Goal: Information Seeking & Learning: Find specific fact

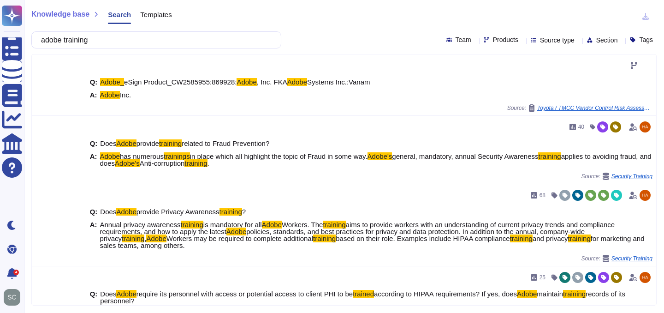
scroll to position [604, 0]
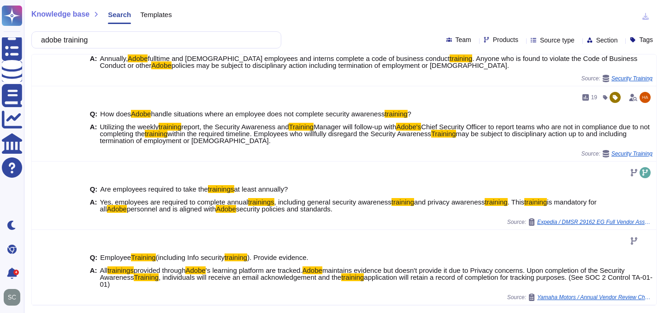
click at [38, 37] on div "adobe training" at bounding box center [156, 39] width 250 height 17
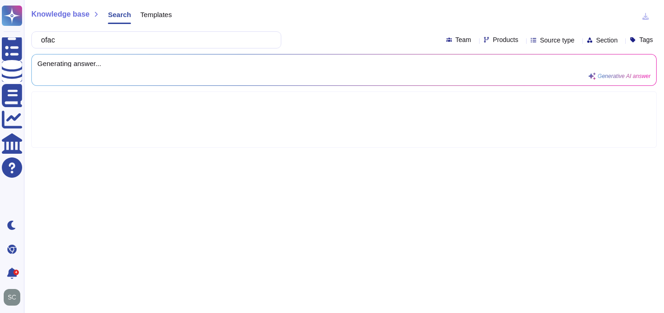
type input "ofac"
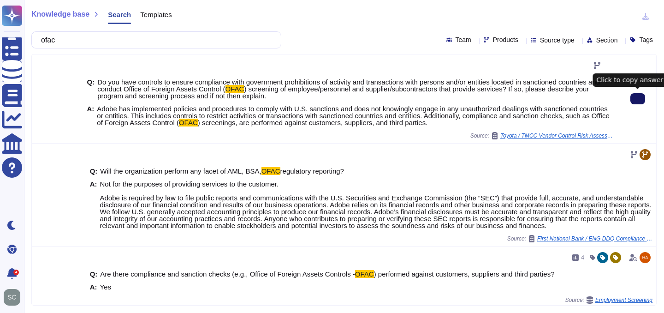
click at [644, 103] on button at bounding box center [637, 98] width 15 height 11
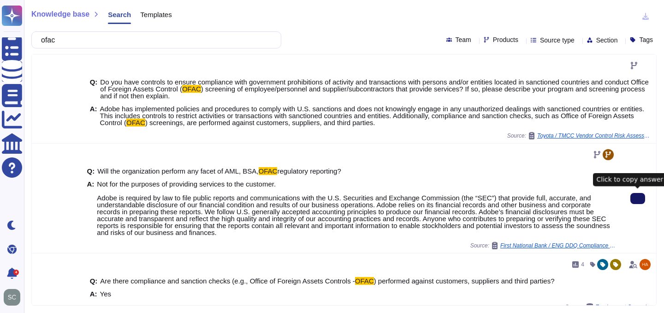
click at [643, 198] on button at bounding box center [637, 198] width 15 height 11
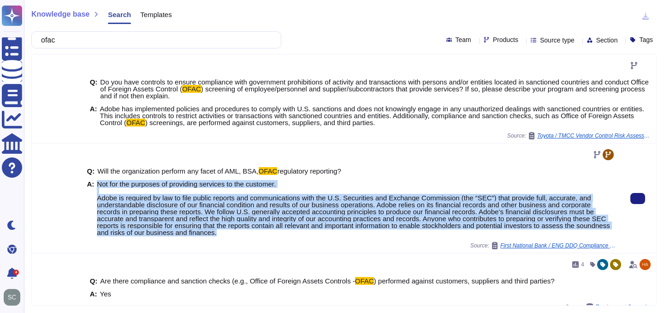
drag, startPoint x: 97, startPoint y: 183, endPoint x: 265, endPoint y: 236, distance: 176.4
click at [265, 236] on div "Q: Will the organization perform any facet of AML, BSA, OFAC regulatory reporti…" at bounding box center [351, 202] width 528 height 80
copy span "Not for the purposes of providing services to the customer. Adobe is required b…"
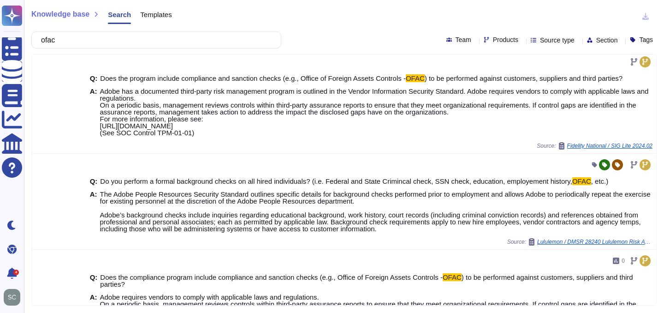
scroll to position [386, 0]
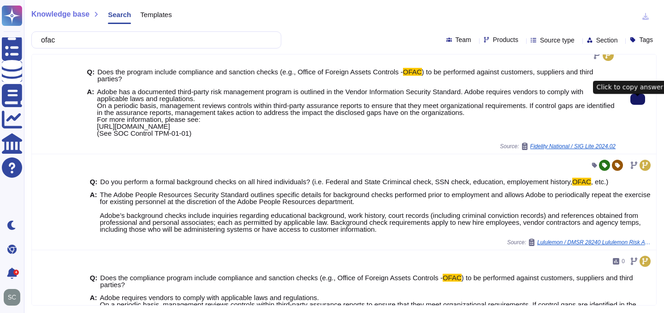
click at [632, 105] on button at bounding box center [637, 99] width 15 height 11
